Goal: Task Accomplishment & Management: Use online tool/utility

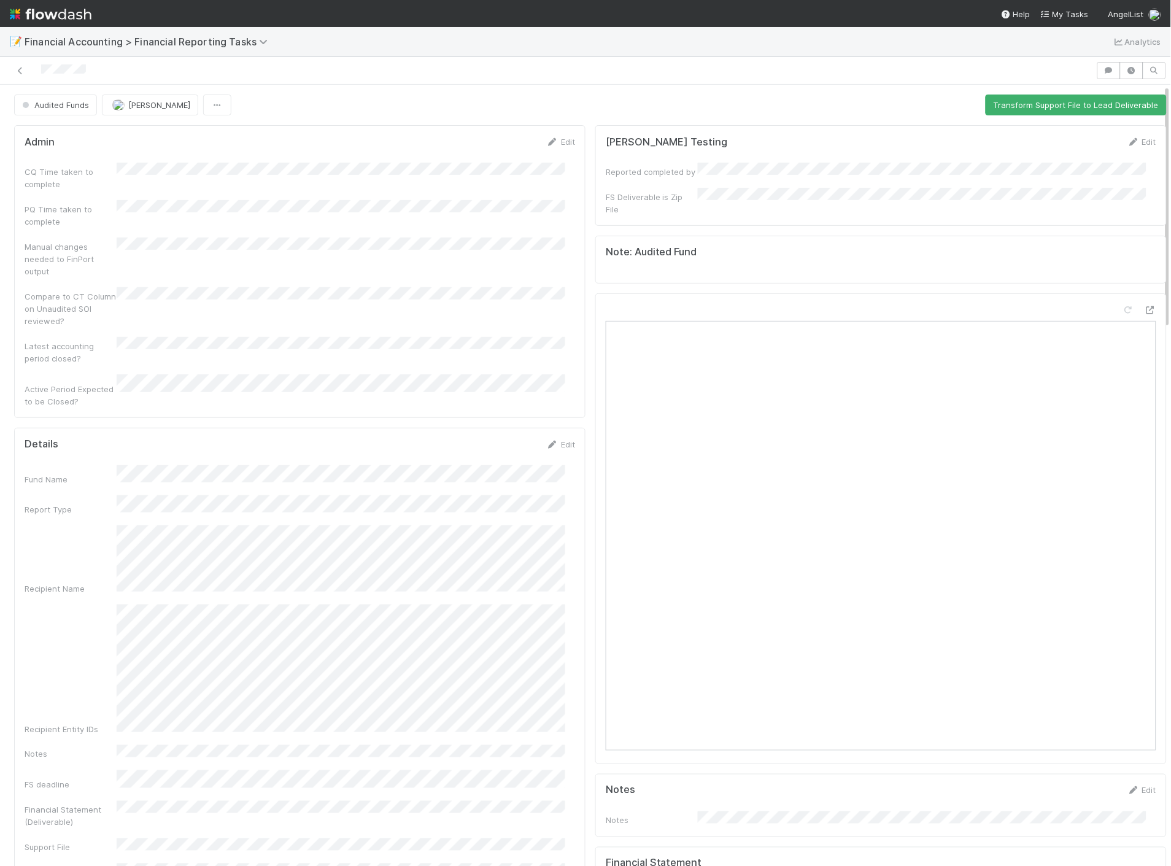
click at [356, 77] on div at bounding box center [548, 70] width 1086 height 17
click at [44, 20] on img at bounding box center [51, 14] width 82 height 21
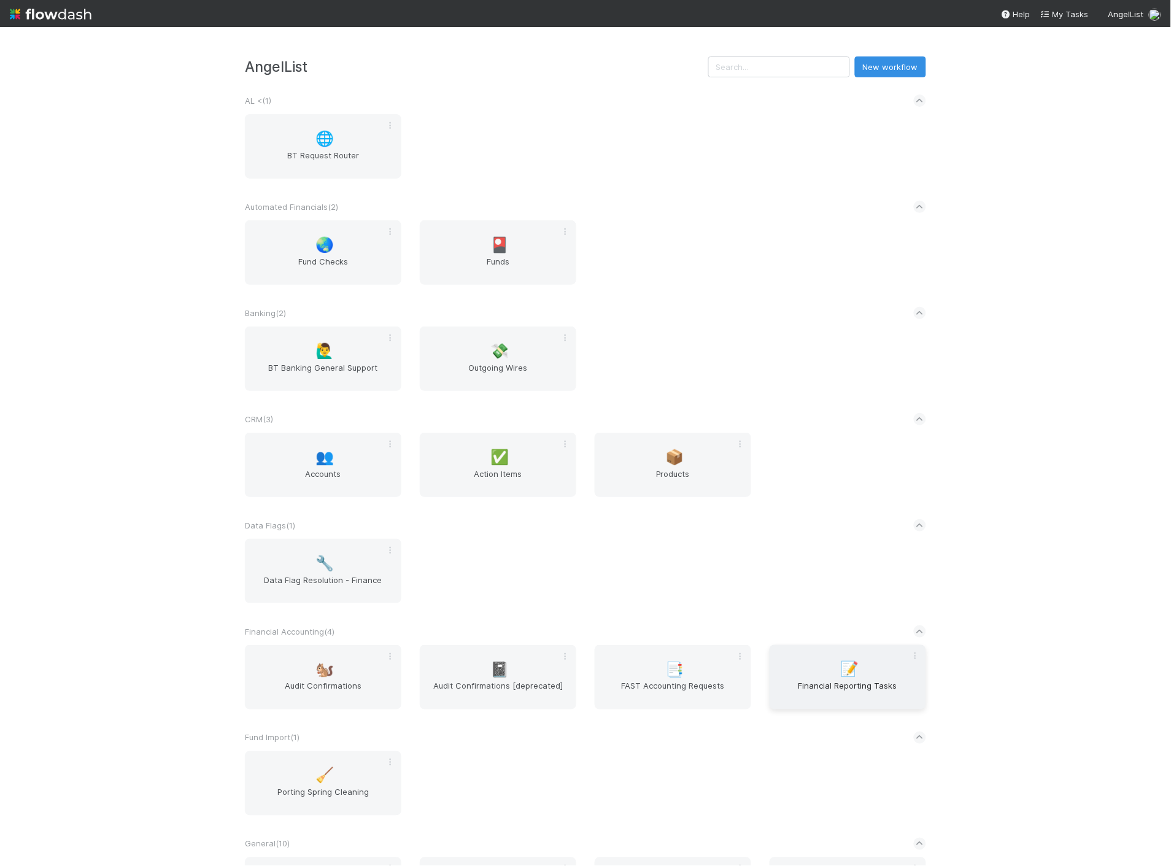
click at [874, 685] on span "Financial Reporting Tasks" at bounding box center [847, 692] width 147 height 25
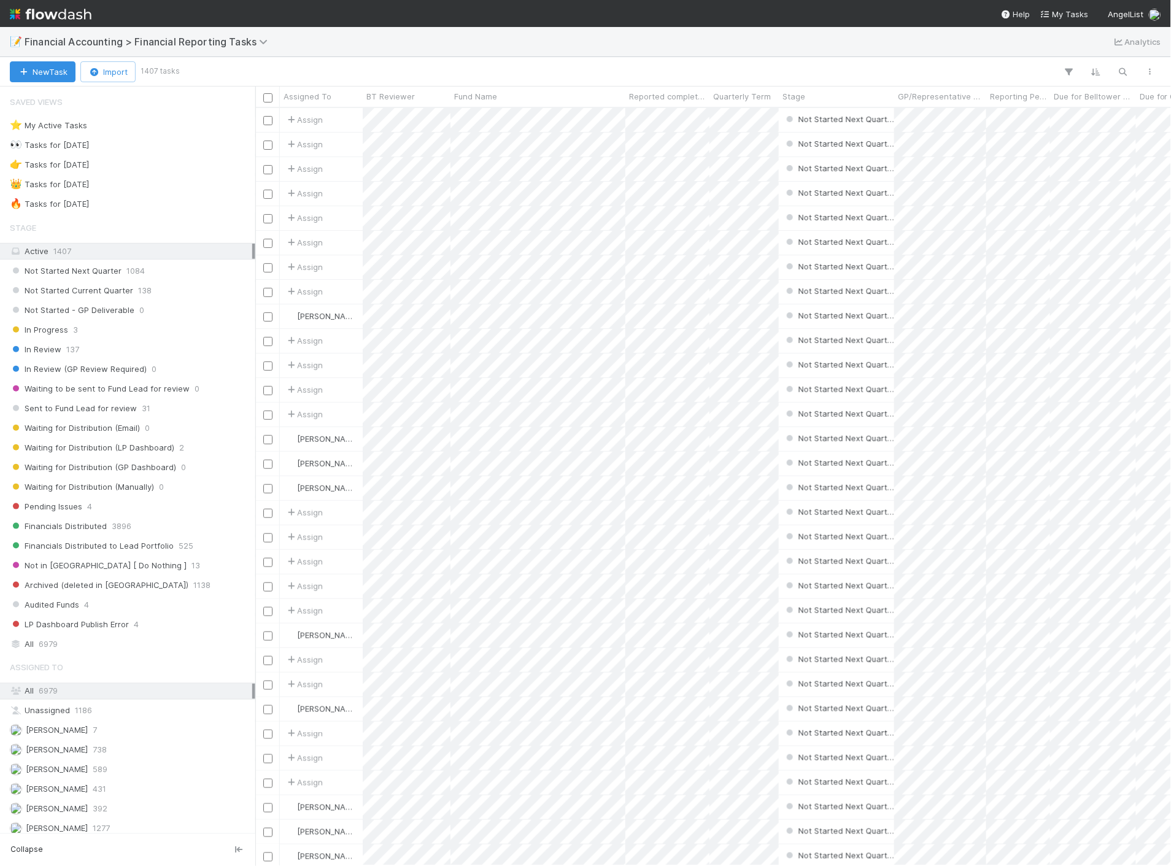
scroll to position [747, 905]
drag, startPoint x: 120, startPoint y: 292, endPoint x: 142, endPoint y: 608, distance: 316.7
click at [120, 291] on span "Not Started Current Quarter" at bounding box center [71, 290] width 123 height 15
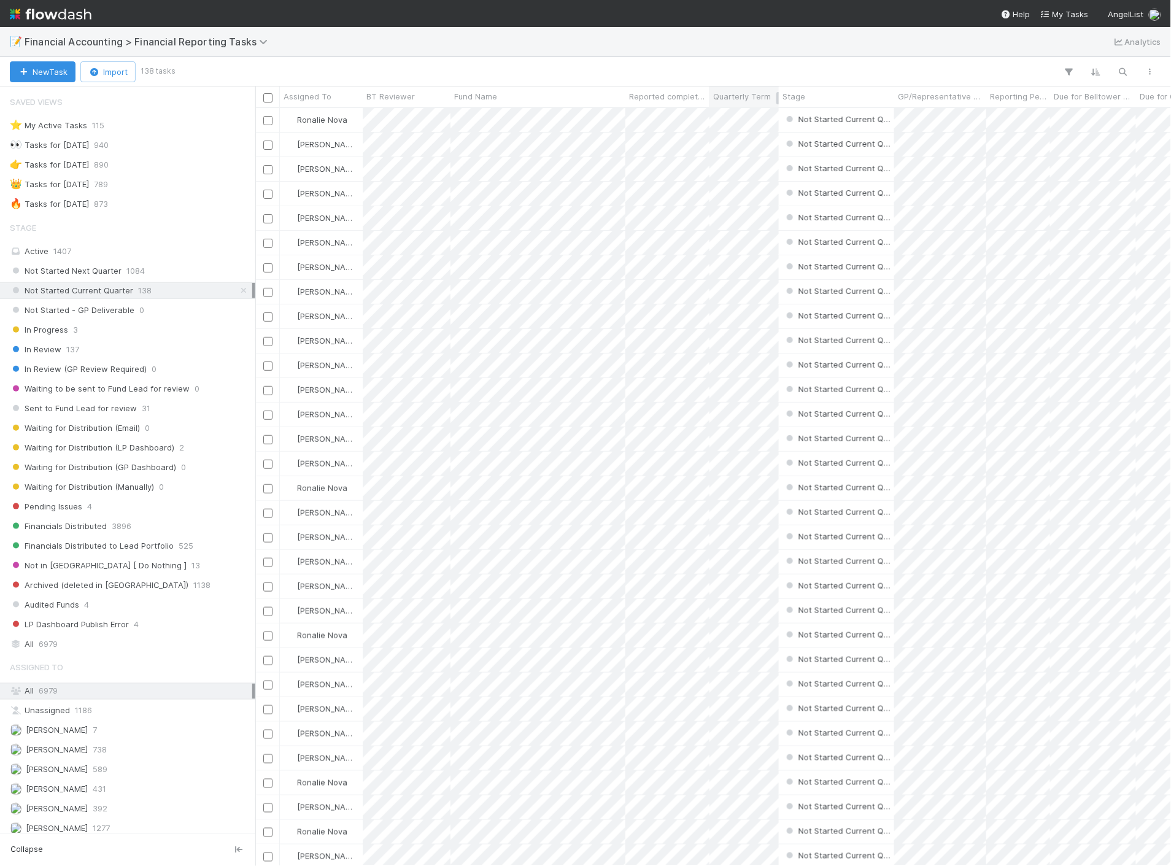
click at [755, 94] on span "Quarterly Term" at bounding box center [742, 96] width 58 height 12
click at [762, 114] on div "Sort Lower → Higher" at bounding box center [784, 119] width 140 height 18
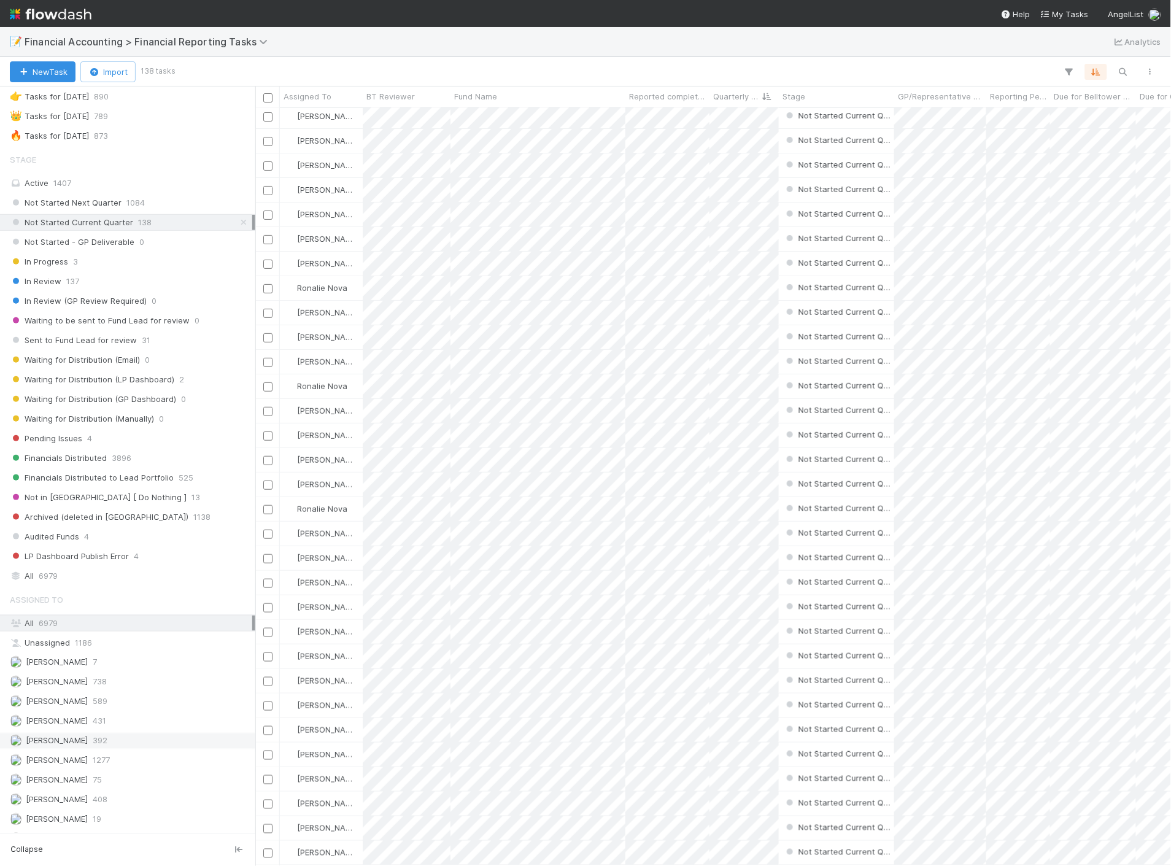
click at [93, 744] on span "392" at bounding box center [100, 740] width 15 height 15
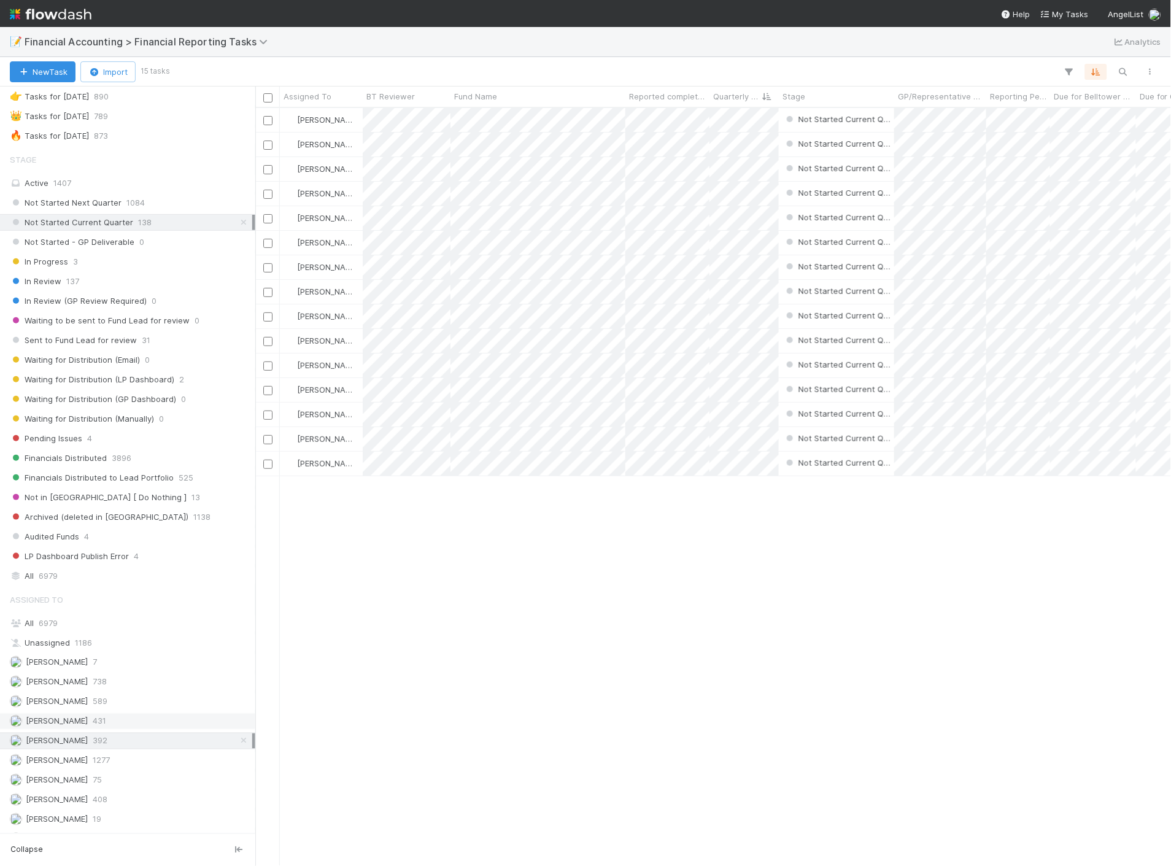
scroll to position [747, 905]
click at [93, 721] on div "[PERSON_NAME] 431" at bounding box center [131, 721] width 242 height 15
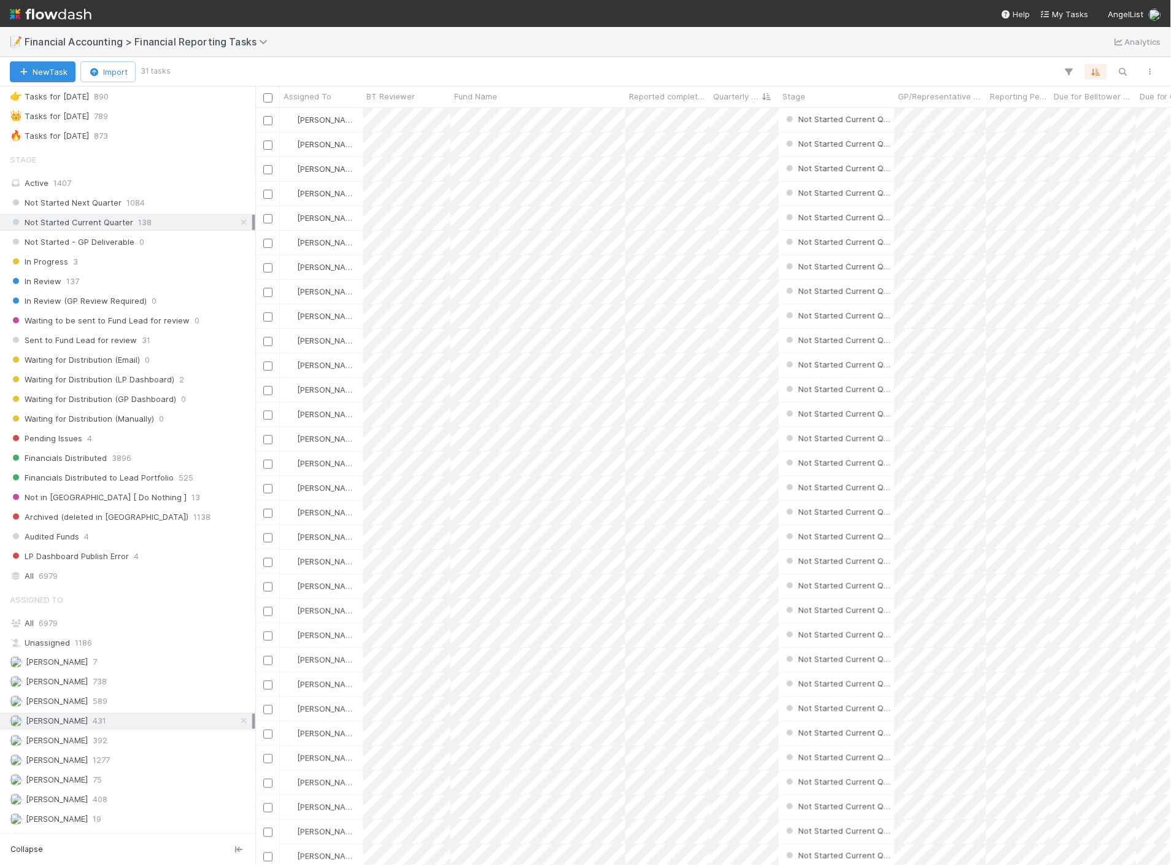
scroll to position [747, 905]
click at [507, 101] on div "Fund Name" at bounding box center [538, 96] width 168 height 12
click at [507, 115] on div "Sort A → Z" at bounding box center [525, 119] width 140 height 18
drag, startPoint x: 593, startPoint y: 720, endPoint x: 774, endPoint y: 49, distance: 695.2
click at [774, 49] on div "📝 Financial Accounting > Financial Reporting Tasks Analytics" at bounding box center [585, 41] width 1171 height 29
